Goal: Task Accomplishment & Management: Use online tool/utility

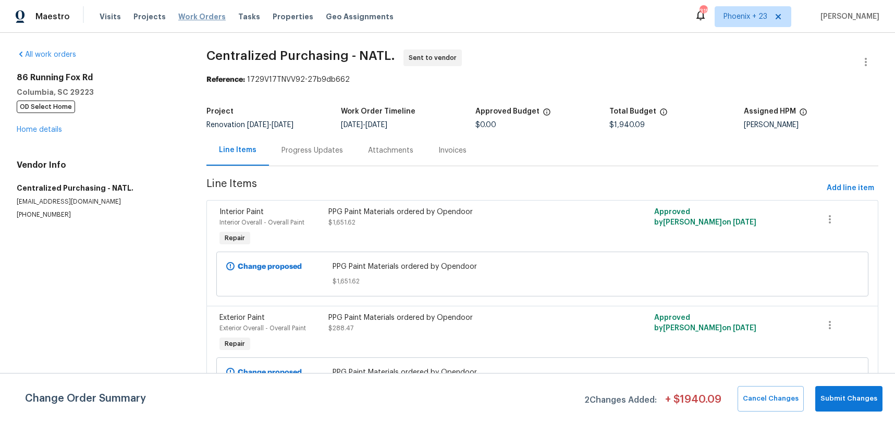
click at [200, 21] on span "Work Orders" at bounding box center [201, 16] width 47 height 10
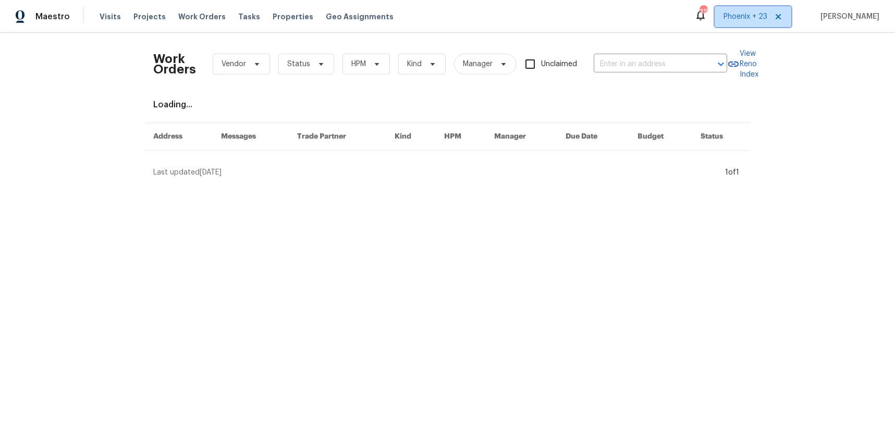
click at [727, 24] on span "Phoenix + 23" at bounding box center [753, 16] width 77 height 21
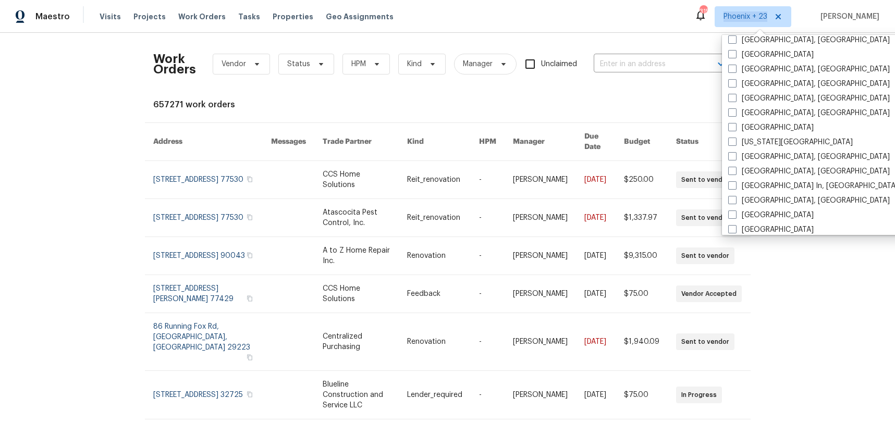
scroll to position [548, 0]
click at [789, 223] on div "[GEOGRAPHIC_DATA]" at bounding box center [830, 229] width 210 height 15
click at [771, 229] on label "[GEOGRAPHIC_DATA]" at bounding box center [771, 229] width 86 height 10
click at [735, 229] on input "[GEOGRAPHIC_DATA]" at bounding box center [731, 227] width 7 height 7
checkbox input "true"
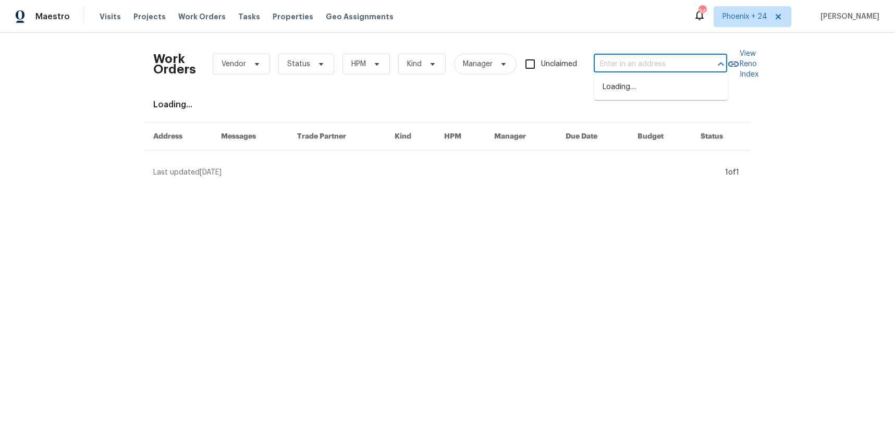
click at [629, 60] on input "text" at bounding box center [646, 64] width 104 height 16
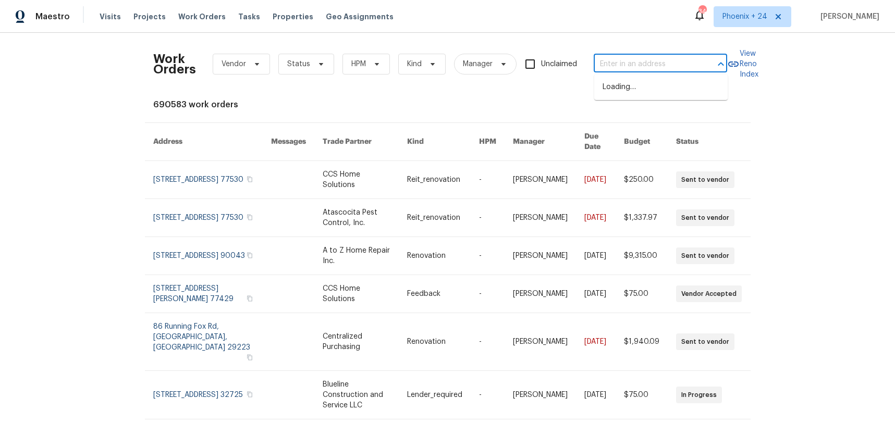
paste input "[STREET_ADDRESS]"
type input "[STREET_ADDRESS]"
click at [639, 94] on li "[STREET_ADDRESS]" at bounding box center [660, 87] width 133 height 17
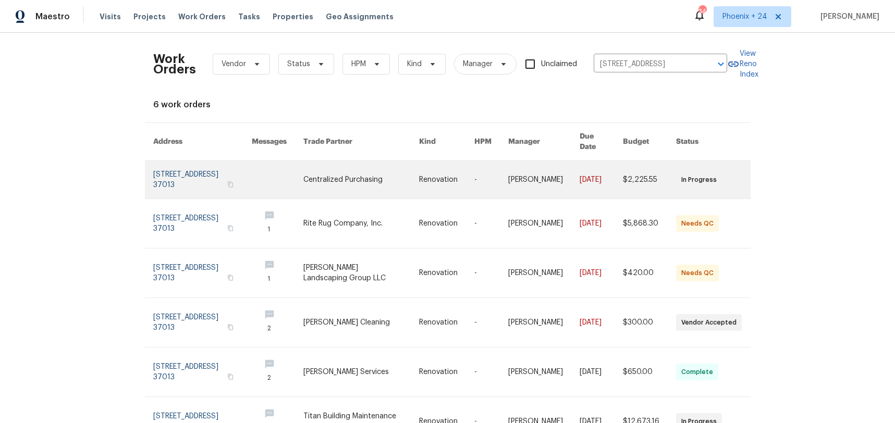
click at [320, 187] on link at bounding box center [360, 180] width 115 height 38
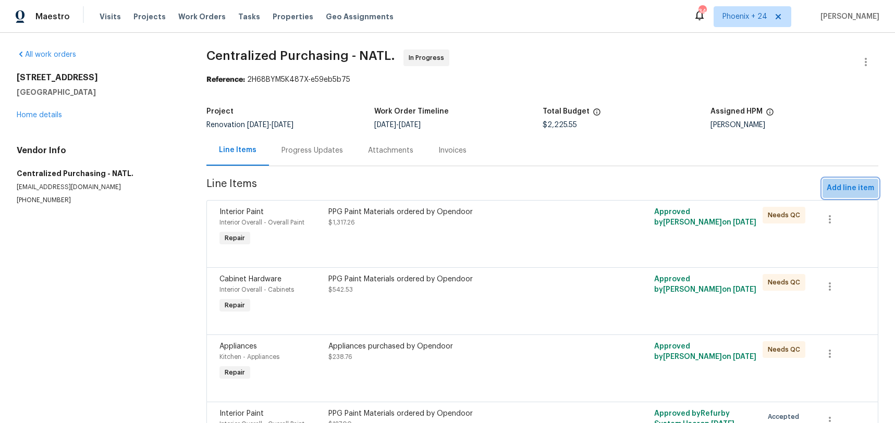
click at [839, 197] on button "Add line item" at bounding box center [851, 188] width 56 height 19
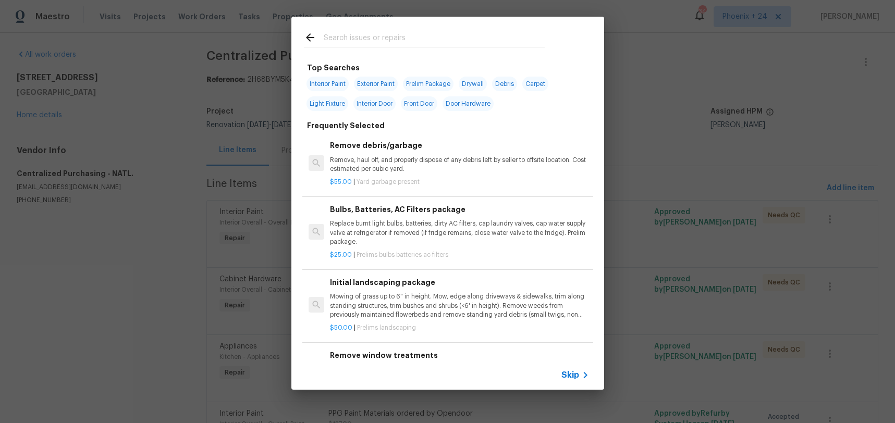
click at [411, 42] on input "text" at bounding box center [434, 39] width 221 height 16
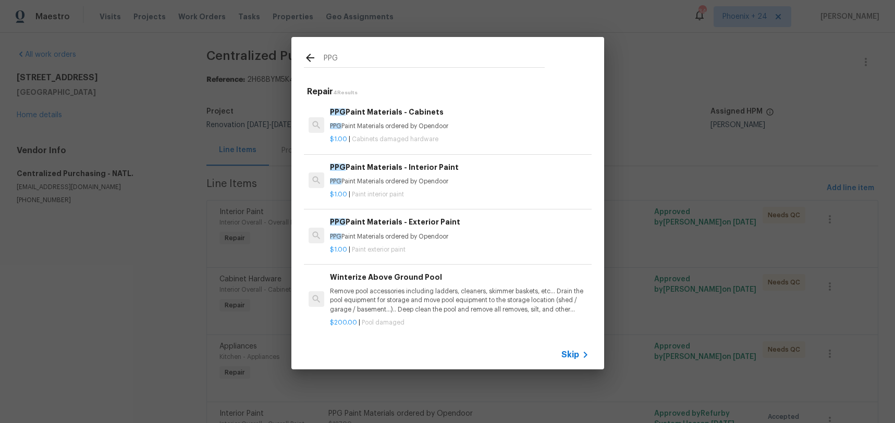
type input "PPG"
click at [477, 181] on p "PPG Paint Materials ordered by Opendoor" at bounding box center [459, 181] width 259 height 9
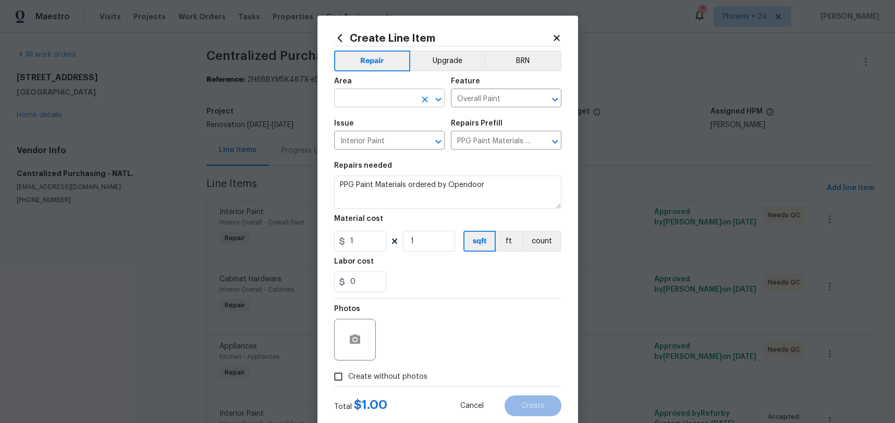
click at [397, 107] on body "Maestro Visits Projects Work Orders Tasks Properties Geo Assignments 340 [GEOGR…" at bounding box center [447, 211] width 895 height 423
click at [414, 139] on li "Interior Overall" at bounding box center [389, 139] width 111 height 17
type input "Interior Overall"
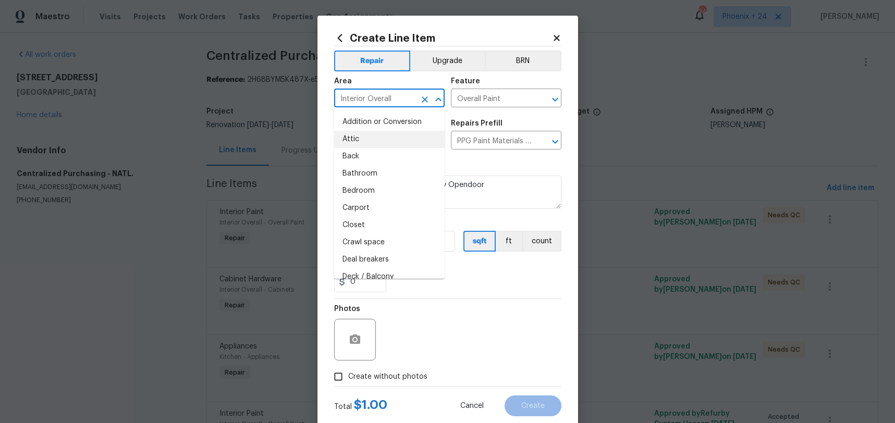
drag, startPoint x: 440, startPoint y: 343, endPoint x: 431, endPoint y: 320, distance: 23.9
click at [435, 335] on div "Photos" at bounding box center [447, 333] width 227 height 68
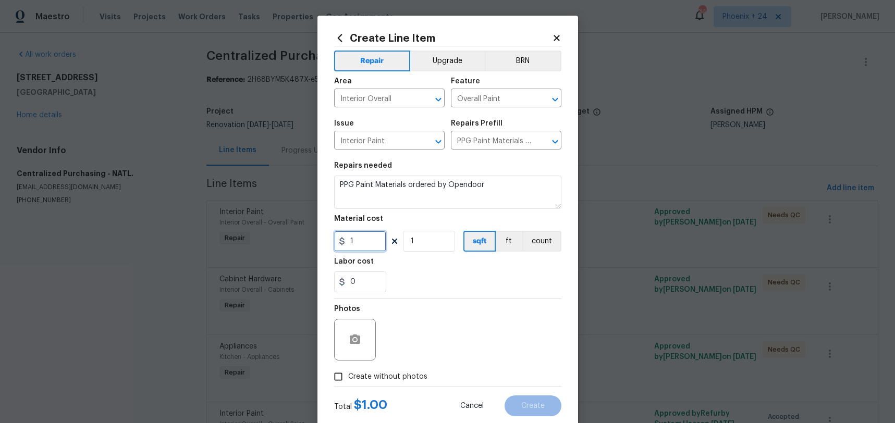
drag, startPoint x: 381, startPoint y: 238, endPoint x: 340, endPoint y: 239, distance: 41.2
click at [340, 239] on div "1" at bounding box center [360, 241] width 52 height 21
type input "63.5"
click at [419, 374] on span "Create without photos" at bounding box center [387, 377] width 79 height 11
click at [348, 374] on input "Create without photos" at bounding box center [339, 377] width 20 height 20
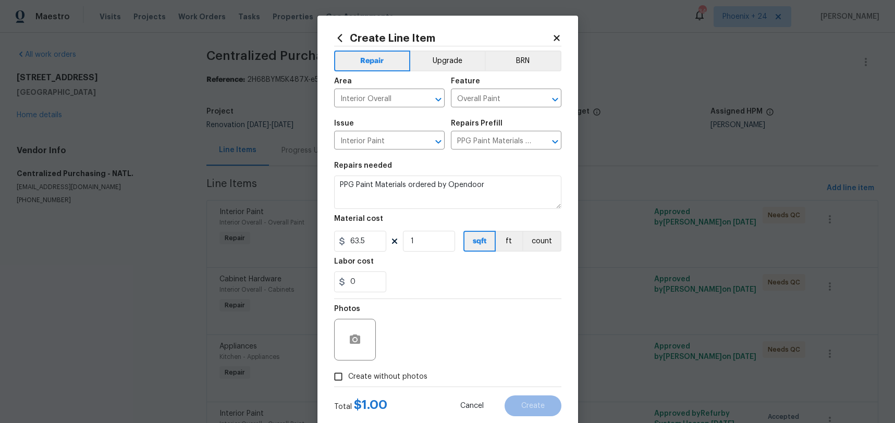
checkbox input "true"
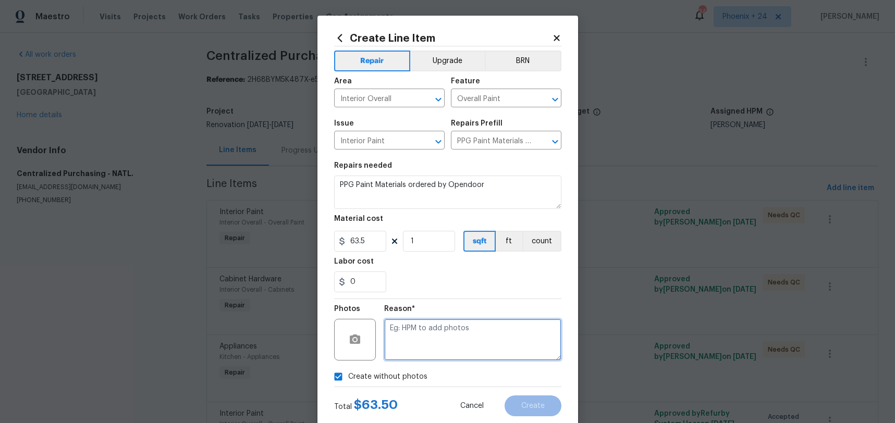
click at [429, 357] on textarea at bounding box center [472, 340] width 177 height 42
type textarea "n"
type textarea "M"
type textarea "NA"
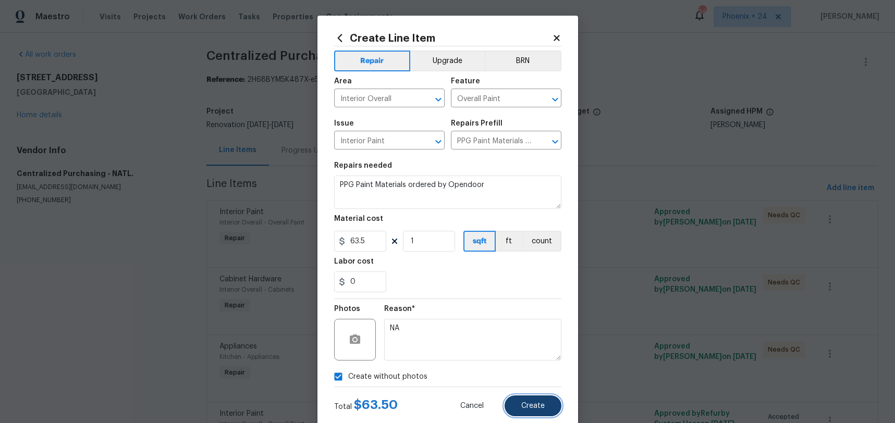
click at [541, 408] on span "Create" at bounding box center [532, 407] width 23 height 8
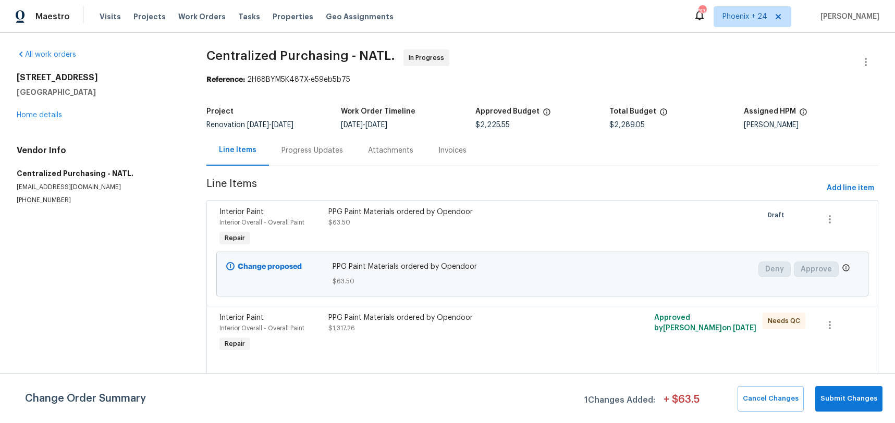
click at [744, 5] on div "Maestro Visits Projects Work Orders Tasks Properties Geo Assignments 337 [GEOGR…" at bounding box center [447, 16] width 895 height 33
click at [745, 11] on span "Phoenix + 24" at bounding box center [745, 16] width 45 height 10
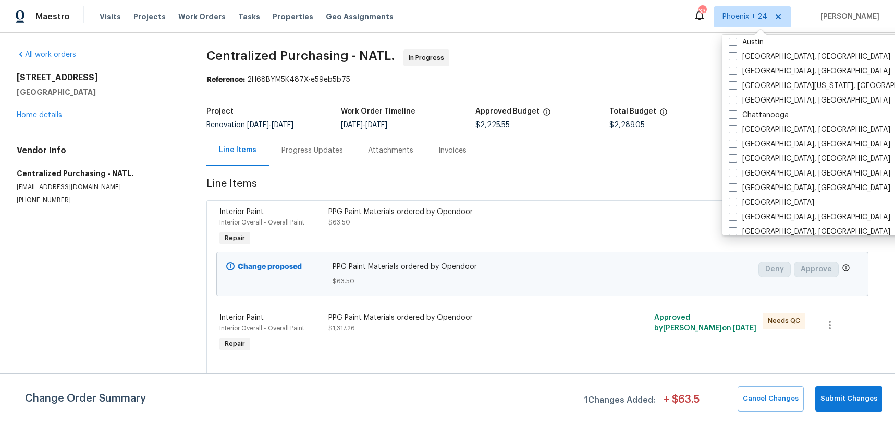
scroll to position [429, 0]
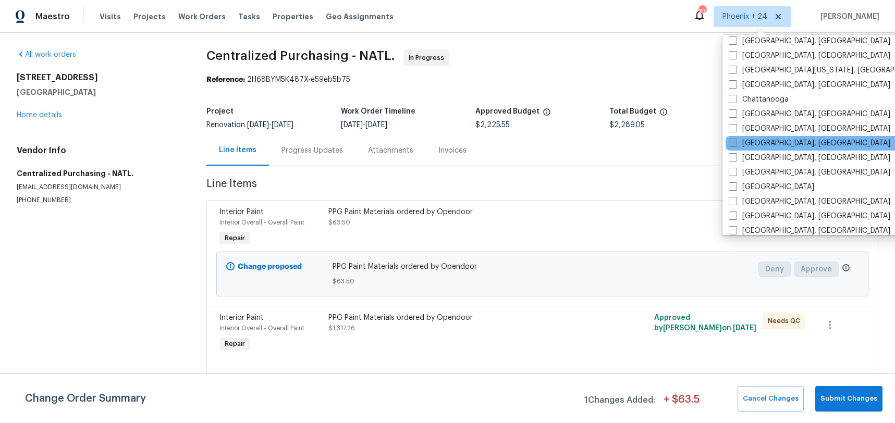
click at [767, 138] on label "[GEOGRAPHIC_DATA], [GEOGRAPHIC_DATA]" at bounding box center [810, 143] width 162 height 10
click at [736, 138] on input "[GEOGRAPHIC_DATA], [GEOGRAPHIC_DATA]" at bounding box center [732, 141] width 7 height 7
checkbox input "true"
drag, startPoint x: 144, startPoint y: 7, endPoint x: 187, endPoint y: 8, distance: 42.8
click at [144, 7] on div "Visits Projects Work Orders Tasks Properties Geo Assignments" at bounding box center [253, 16] width 307 height 21
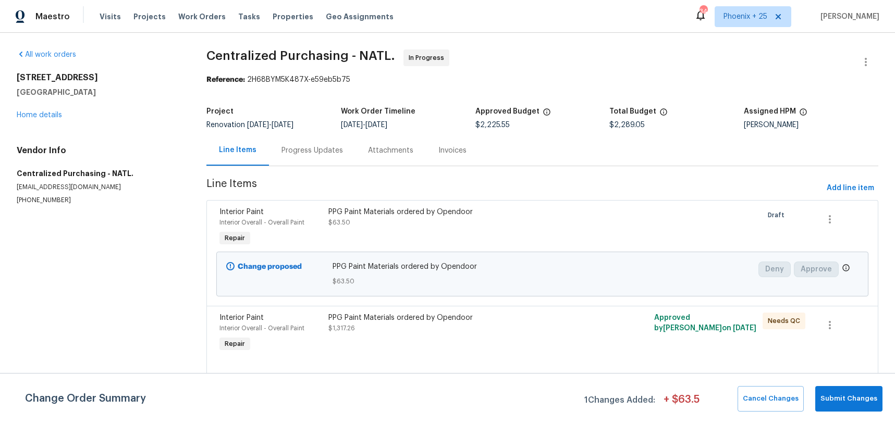
click at [193, 9] on div "Visits Projects Work Orders Tasks Properties Geo Assignments" at bounding box center [253, 16] width 307 height 21
drag, startPoint x: 196, startPoint y: 14, endPoint x: 202, endPoint y: 13, distance: 5.8
click at [196, 14] on span "Work Orders" at bounding box center [201, 16] width 47 height 10
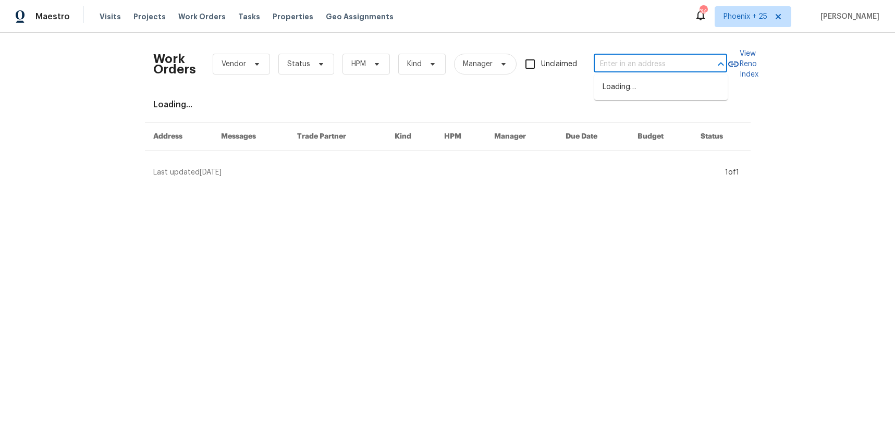
click at [629, 71] on input "text" at bounding box center [646, 64] width 104 height 16
paste input "[STREET_ADDRESS][PERSON_NAME][PERSON_NAME]"
type input "[STREET_ADDRESS][PERSON_NAME][PERSON_NAME]"
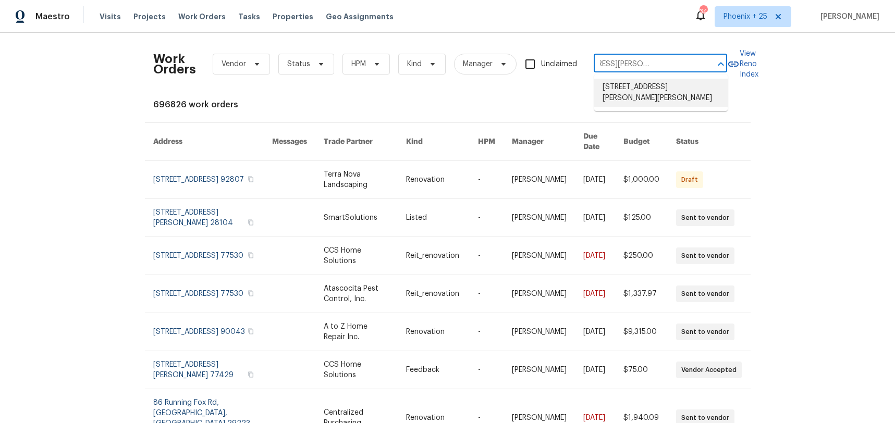
click at [642, 95] on li "[STREET_ADDRESS][PERSON_NAME][PERSON_NAME]" at bounding box center [660, 93] width 133 height 28
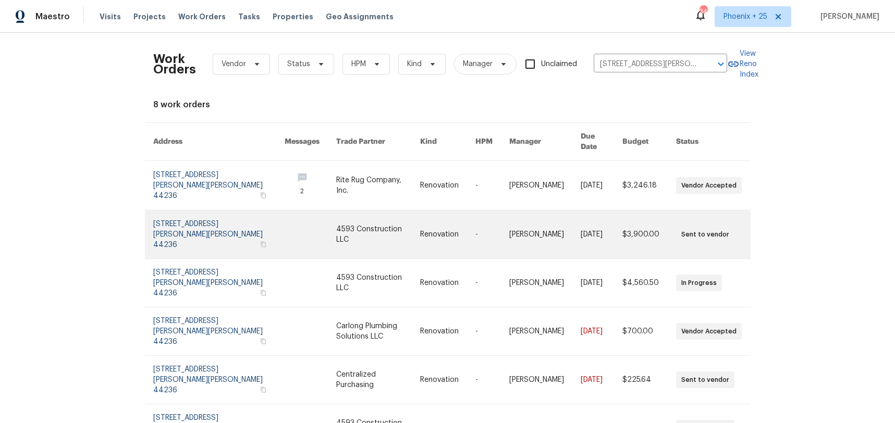
click at [373, 211] on link at bounding box center [378, 235] width 84 height 48
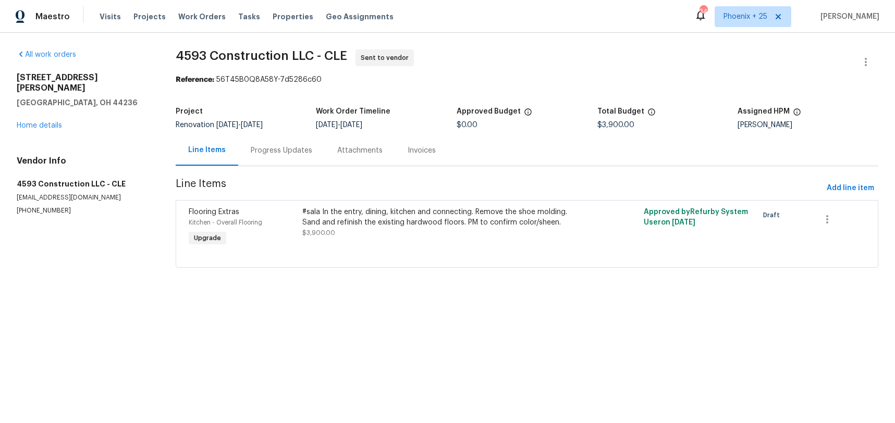
click at [63, 112] on div "[STREET_ADDRESS][PERSON_NAME] Home details" at bounding box center [84, 101] width 134 height 58
click at [59, 122] on link "Home details" at bounding box center [39, 125] width 45 height 7
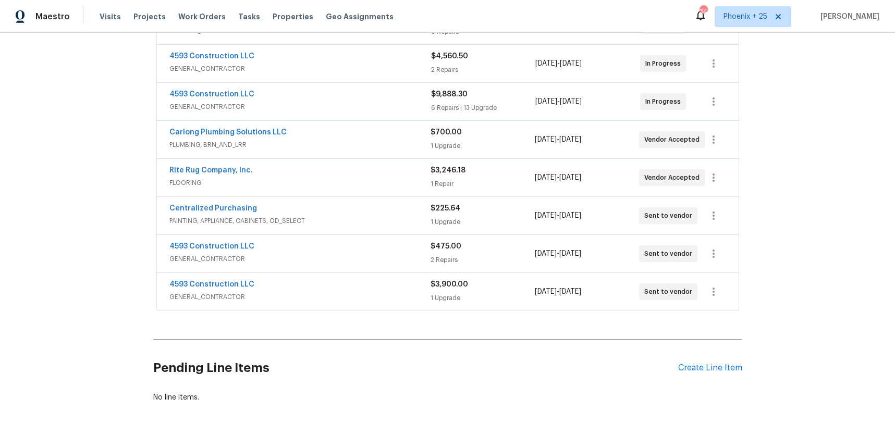
scroll to position [248, 0]
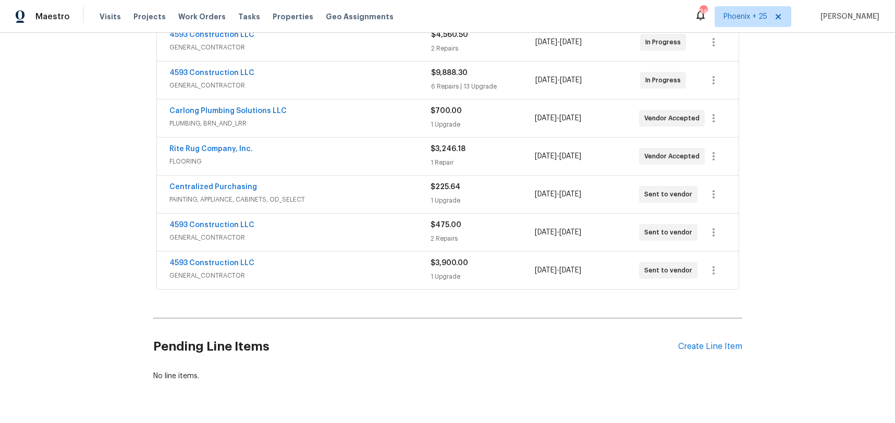
click at [250, 189] on div "Centralized Purchasing" at bounding box center [299, 188] width 261 height 13
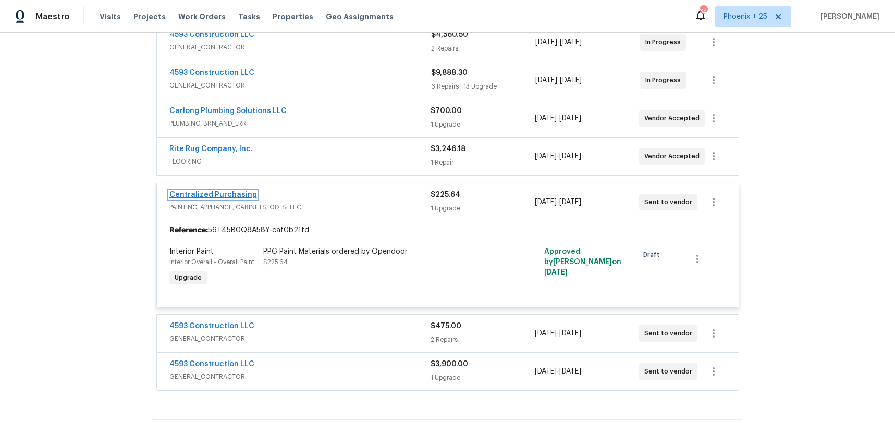
click at [248, 191] on link "Centralized Purchasing" at bounding box center [213, 194] width 88 height 7
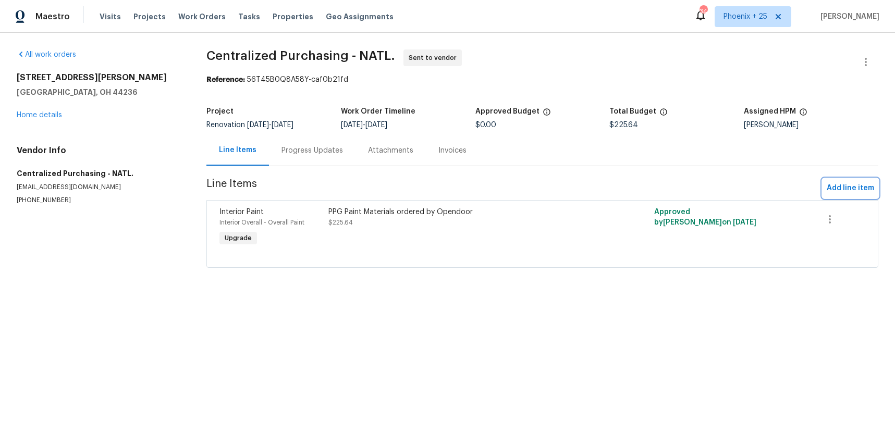
click at [840, 188] on span "Add line item" at bounding box center [850, 188] width 47 height 13
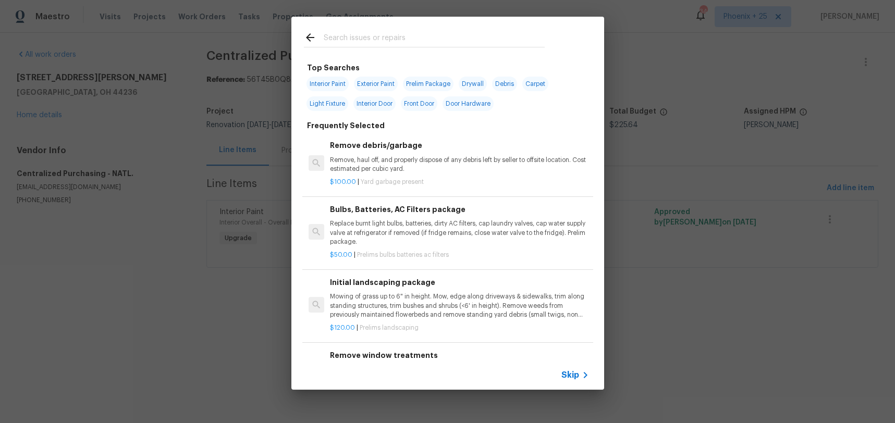
click at [420, 33] on input "text" at bounding box center [434, 39] width 221 height 16
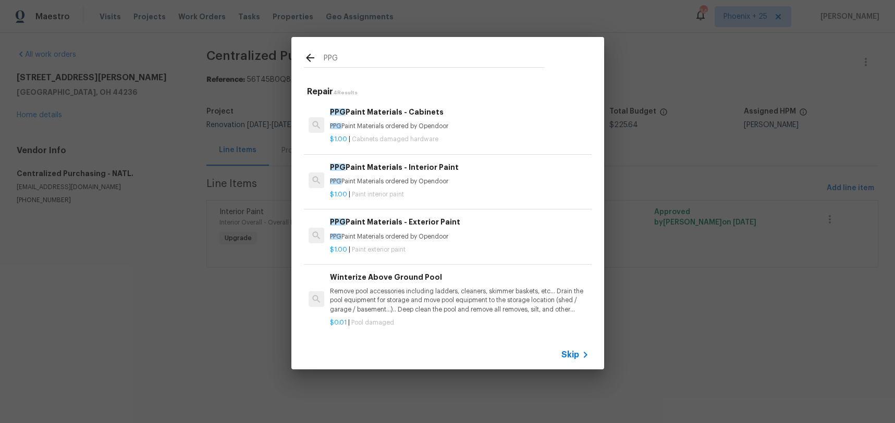
type input "PPG"
click at [457, 187] on div "$1.00 | Paint interior paint" at bounding box center [459, 192] width 259 height 13
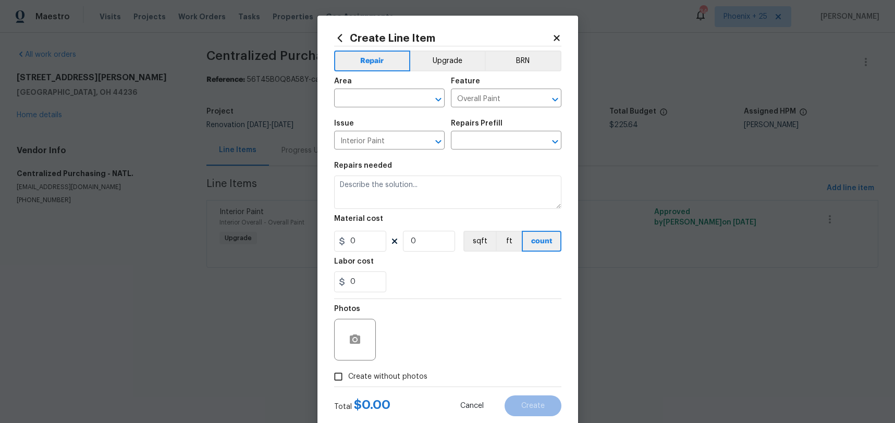
type input "PPG Paint Materials - Interior Paint $1.00"
type textarea "PPG Paint Materials ordered by Opendoor"
type input "1"
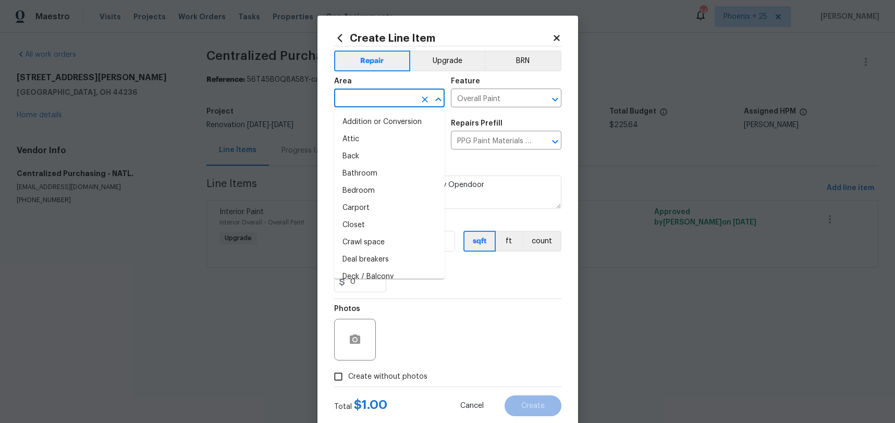
click at [389, 94] on input "text" at bounding box center [374, 99] width 81 height 16
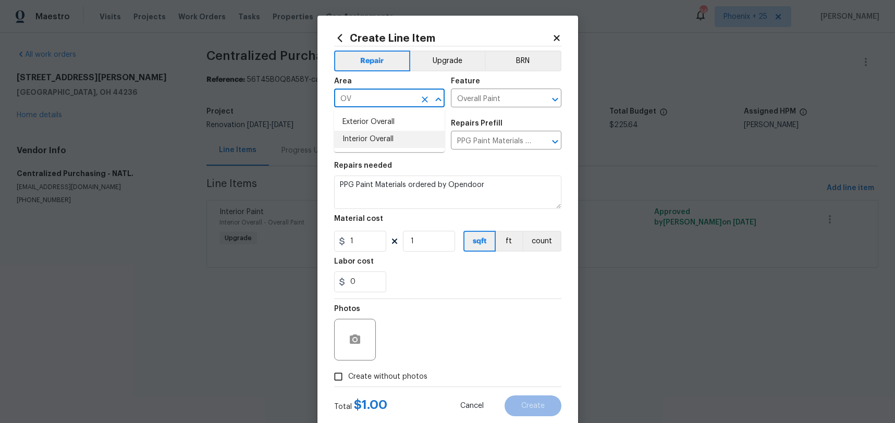
click at [386, 136] on li "Interior Overall" at bounding box center [389, 139] width 111 height 17
type input "Interior Overall"
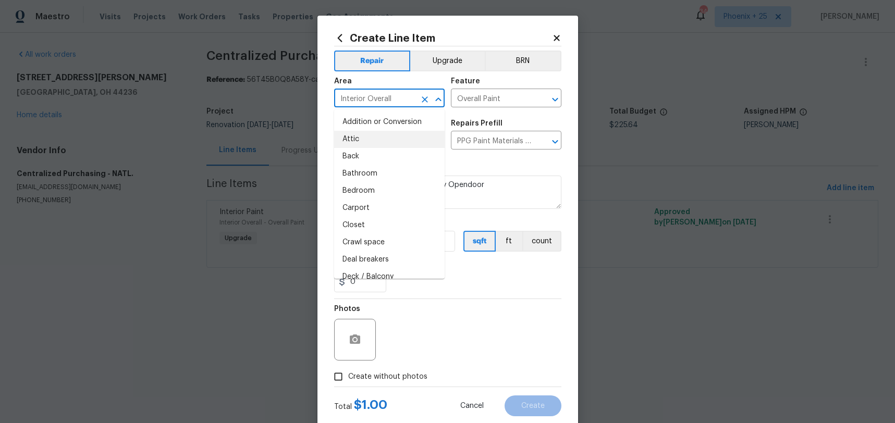
click at [471, 322] on div "Photos" at bounding box center [447, 333] width 227 height 68
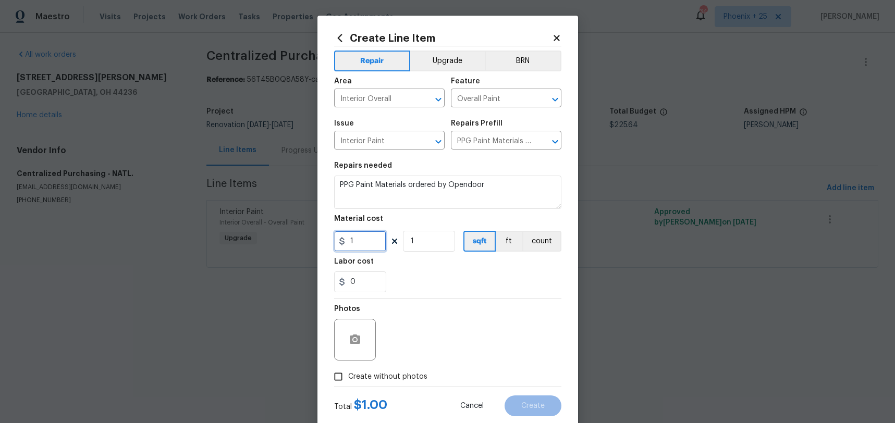
drag, startPoint x: 360, startPoint y: 242, endPoint x: 335, endPoint y: 241, distance: 25.6
click at [335, 241] on input "1" at bounding box center [360, 241] width 52 height 21
type input "543.4"
drag, startPoint x: 372, startPoint y: 383, endPoint x: 383, endPoint y: 372, distance: 15.5
click at [373, 382] on label "Create without photos" at bounding box center [378, 377] width 99 height 20
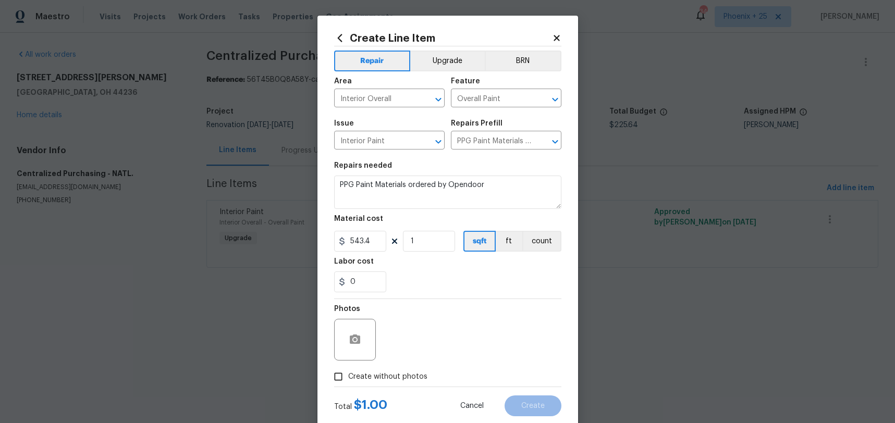
click at [348, 382] on input "Create without photos" at bounding box center [339, 377] width 20 height 20
checkbox input "true"
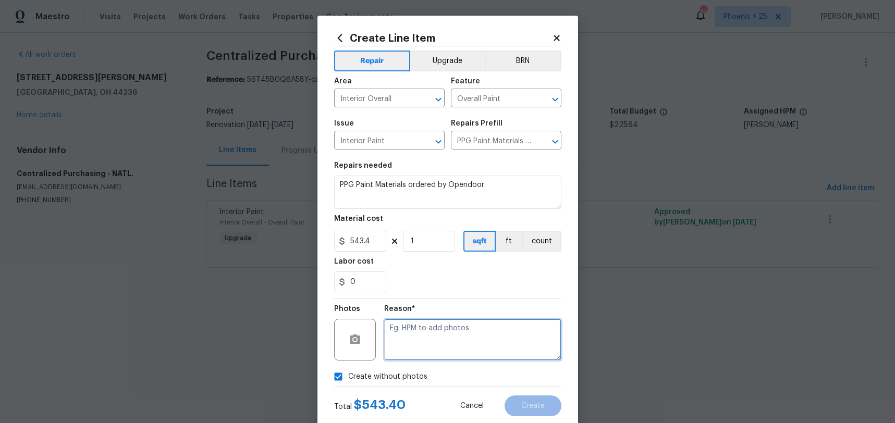
click at [404, 355] on textarea at bounding box center [472, 340] width 177 height 42
type textarea "NA"
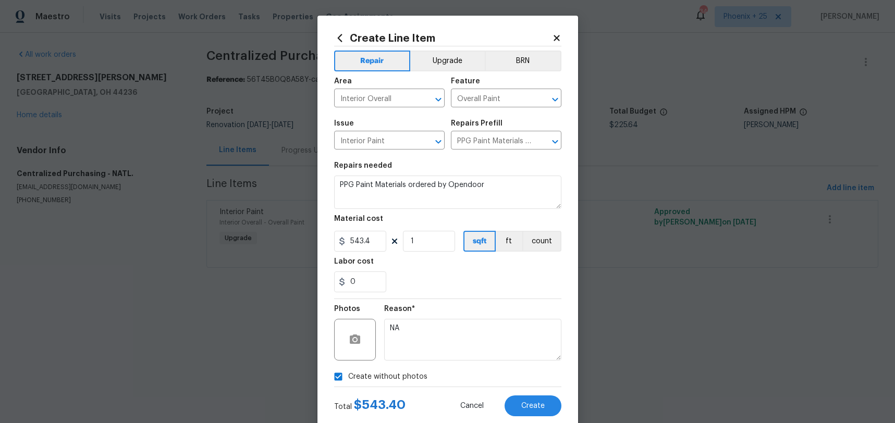
click at [457, 288] on div "0" at bounding box center [447, 282] width 227 height 21
click at [539, 398] on button "Create" at bounding box center [533, 406] width 57 height 21
